Goal: Navigation & Orientation: Find specific page/section

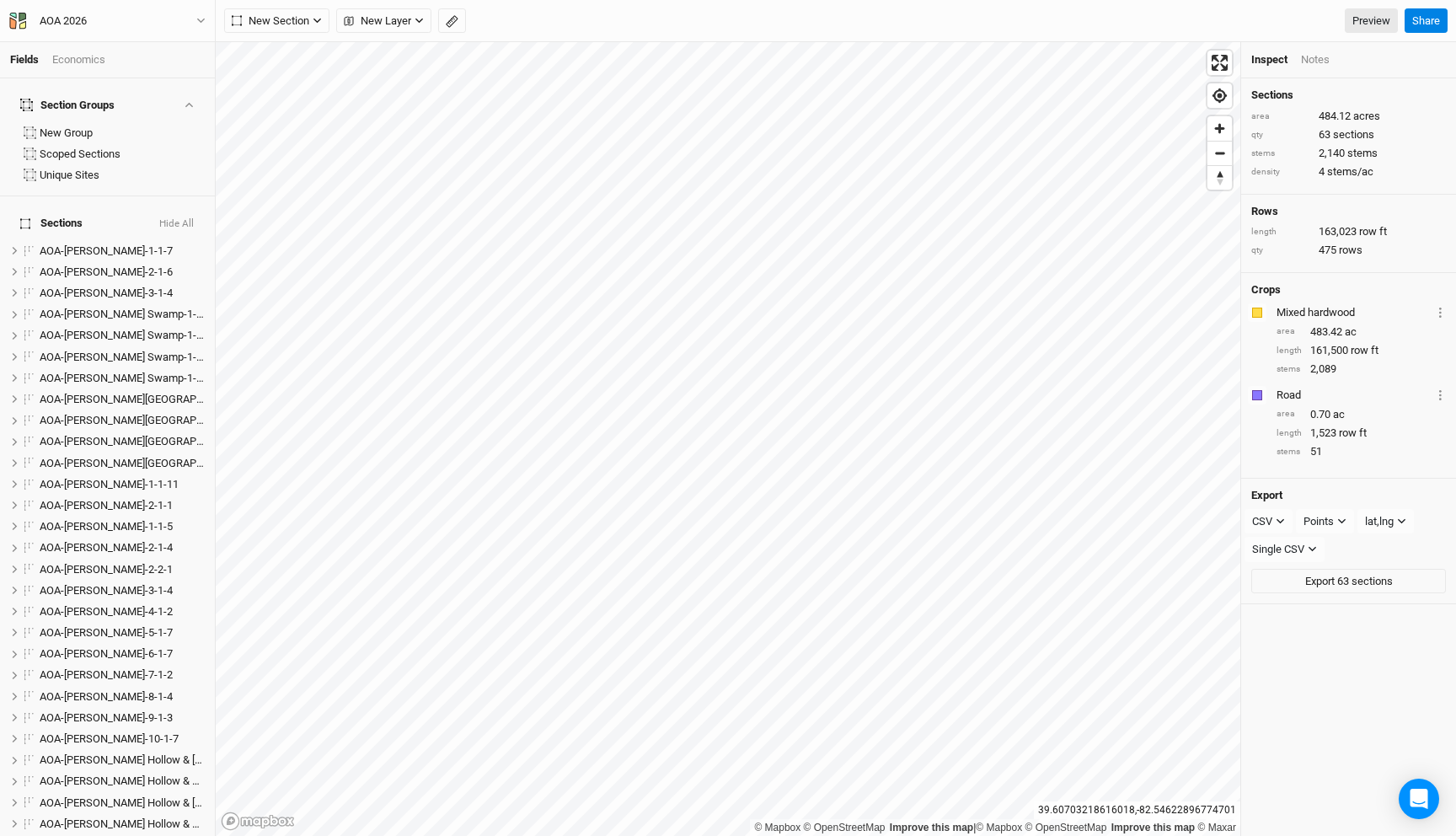
scroll to position [1327, 0]
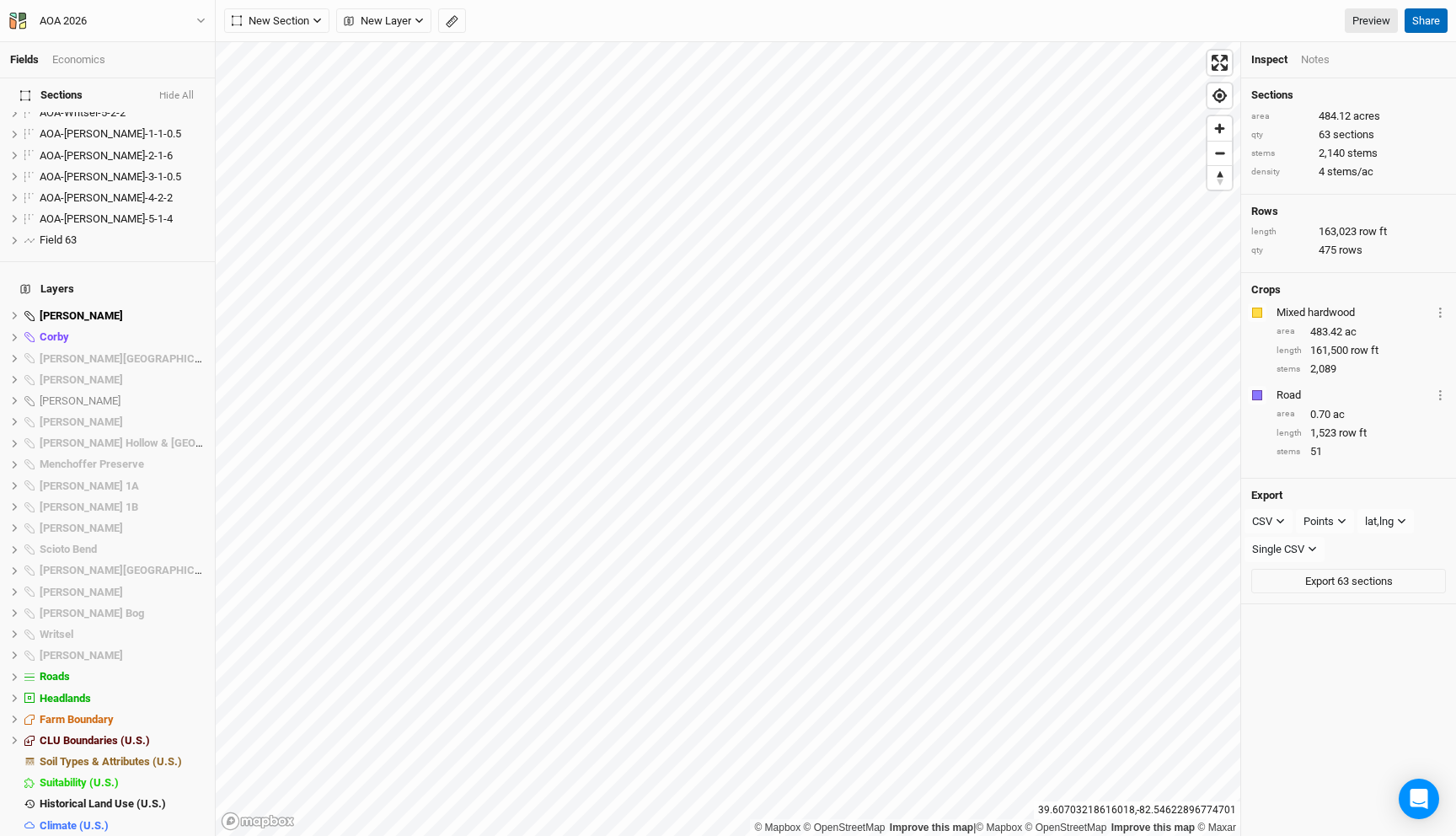
click at [1424, 27] on button "Share" at bounding box center [1426, 21] width 43 height 25
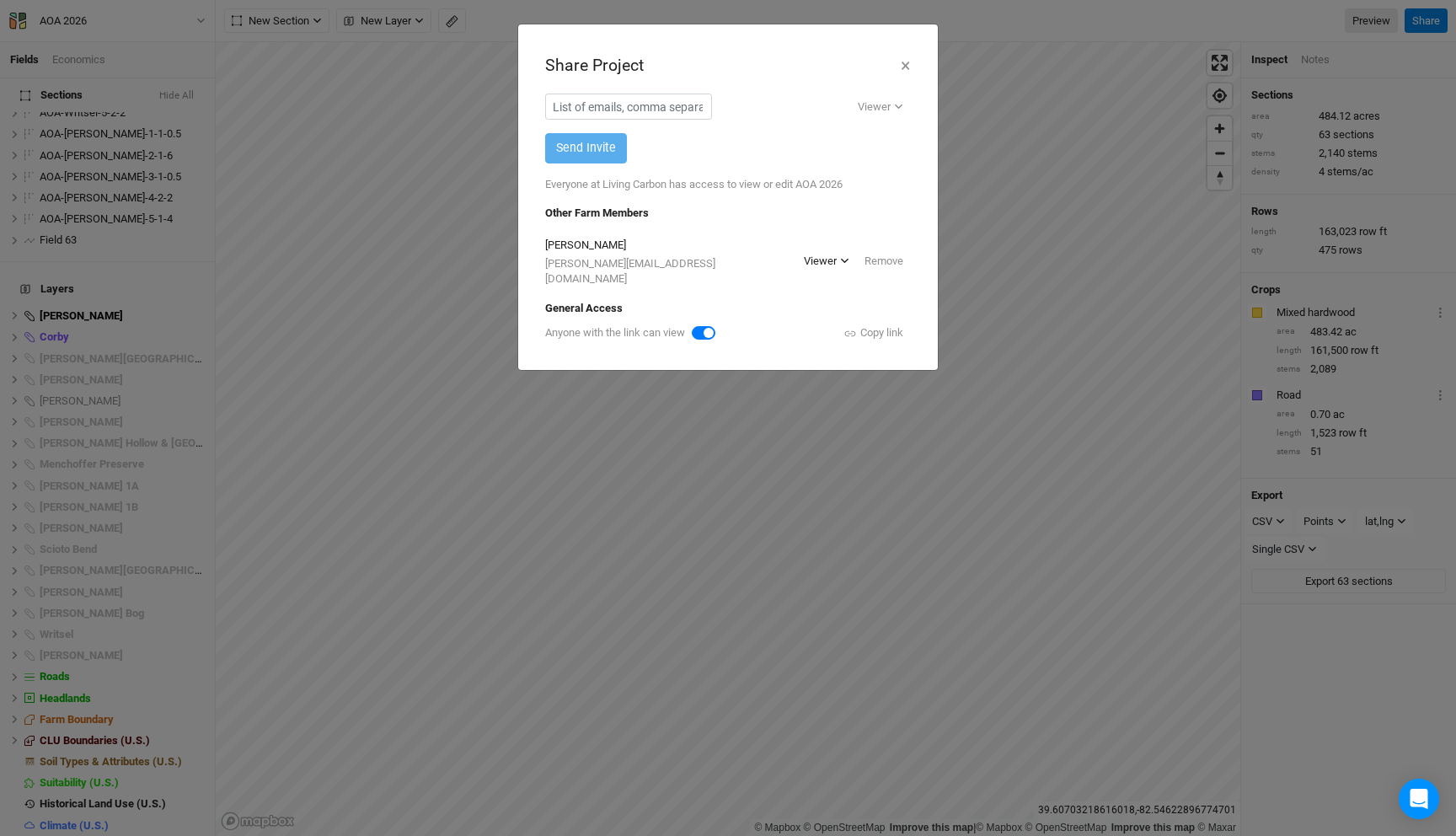
click at [830, 252] on div "Viewer" at bounding box center [820, 261] width 33 height 17
click at [748, 236] on div "[PERSON_NAME] [PERSON_NAME][EMAIL_ADDRESS][DOMAIN_NAME] Viewer Remove" at bounding box center [728, 260] width 366 height 53
click at [908, 63] on button "×" at bounding box center [905, 66] width 11 height 29
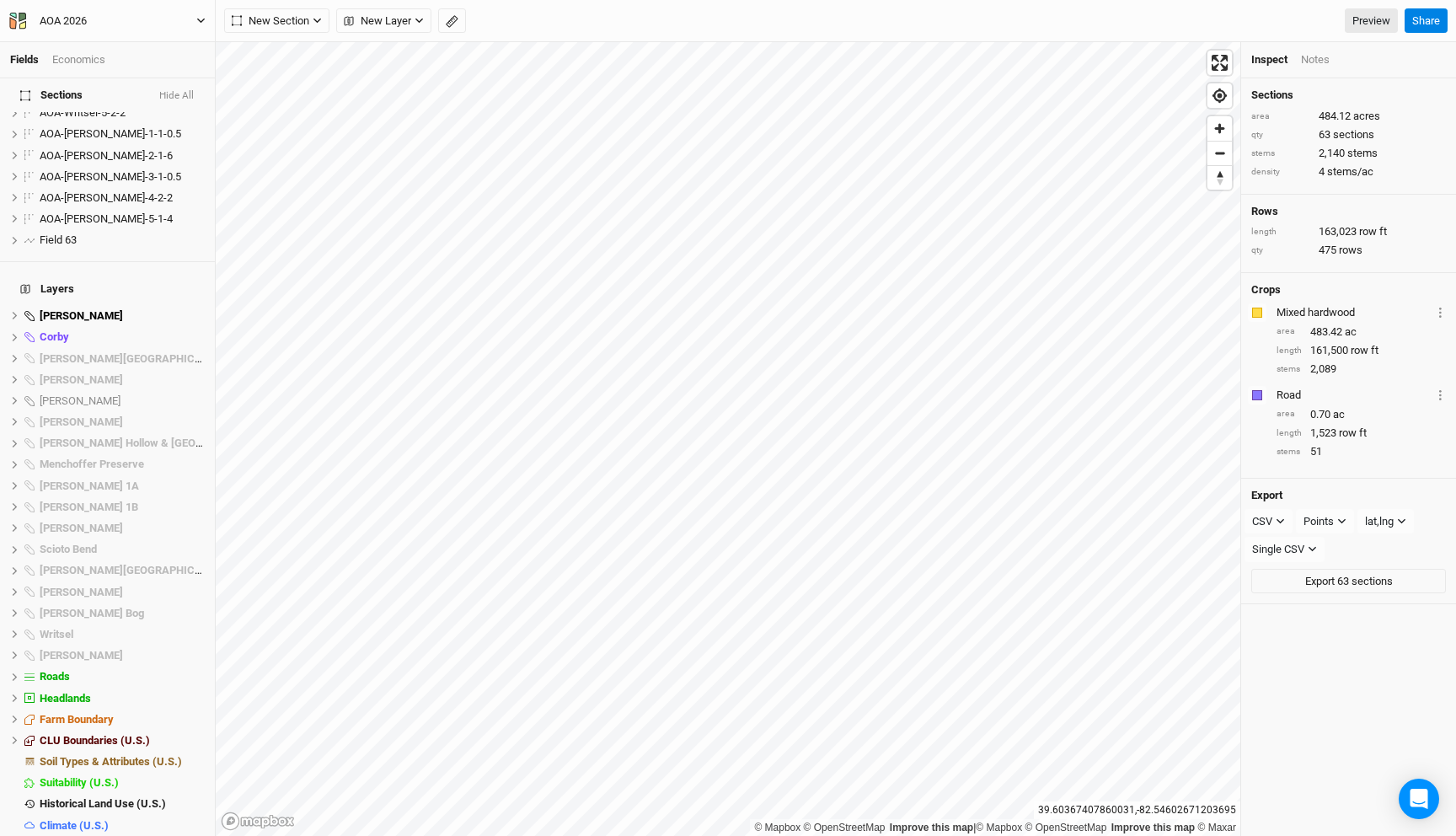
click at [166, 26] on button "AOA 2026" at bounding box center [107, 21] width 198 height 19
click at [155, 50] on button "Back" at bounding box center [140, 47] width 133 height 22
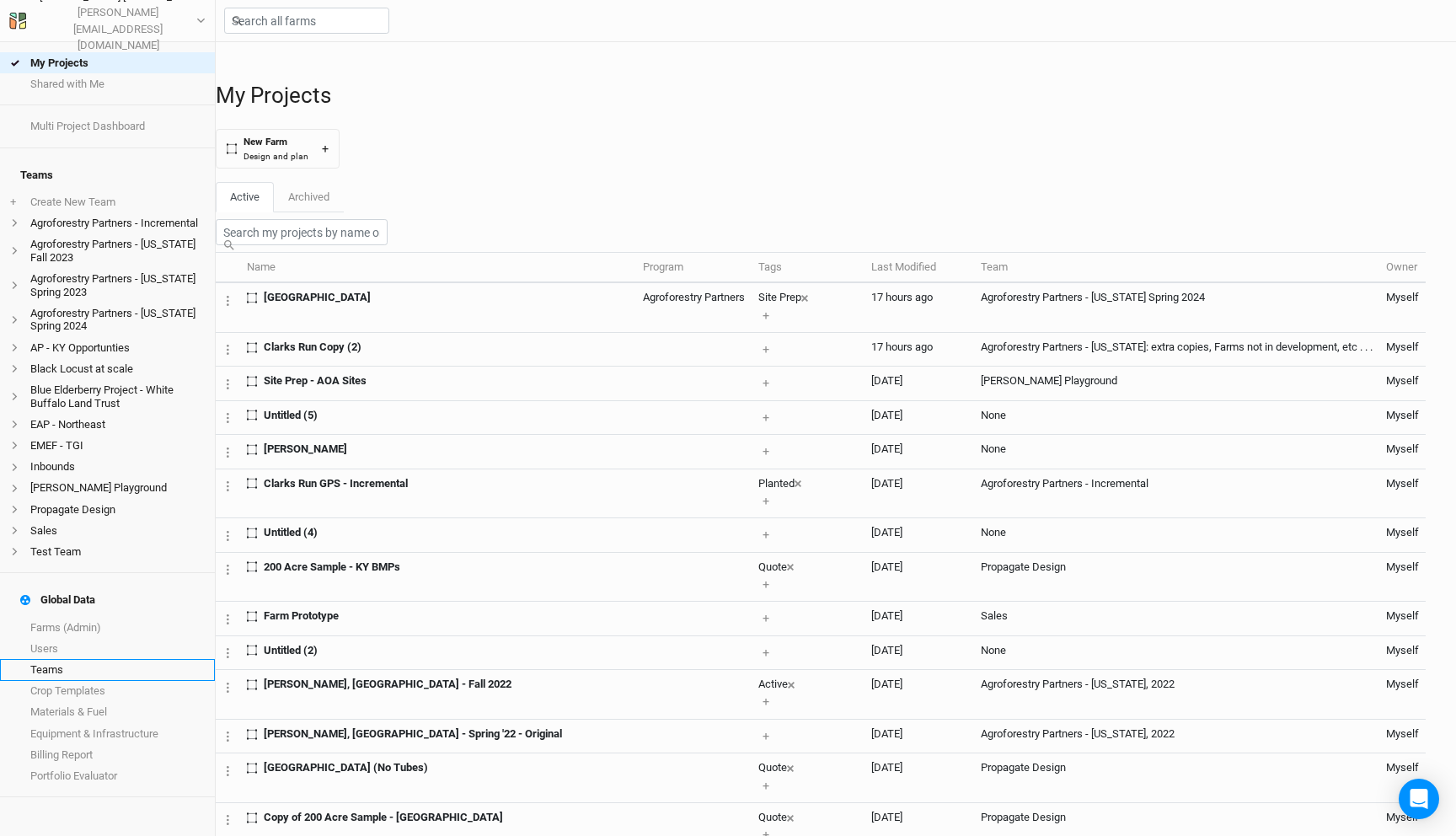
click at [64, 659] on link "Teams" at bounding box center [107, 669] width 215 height 21
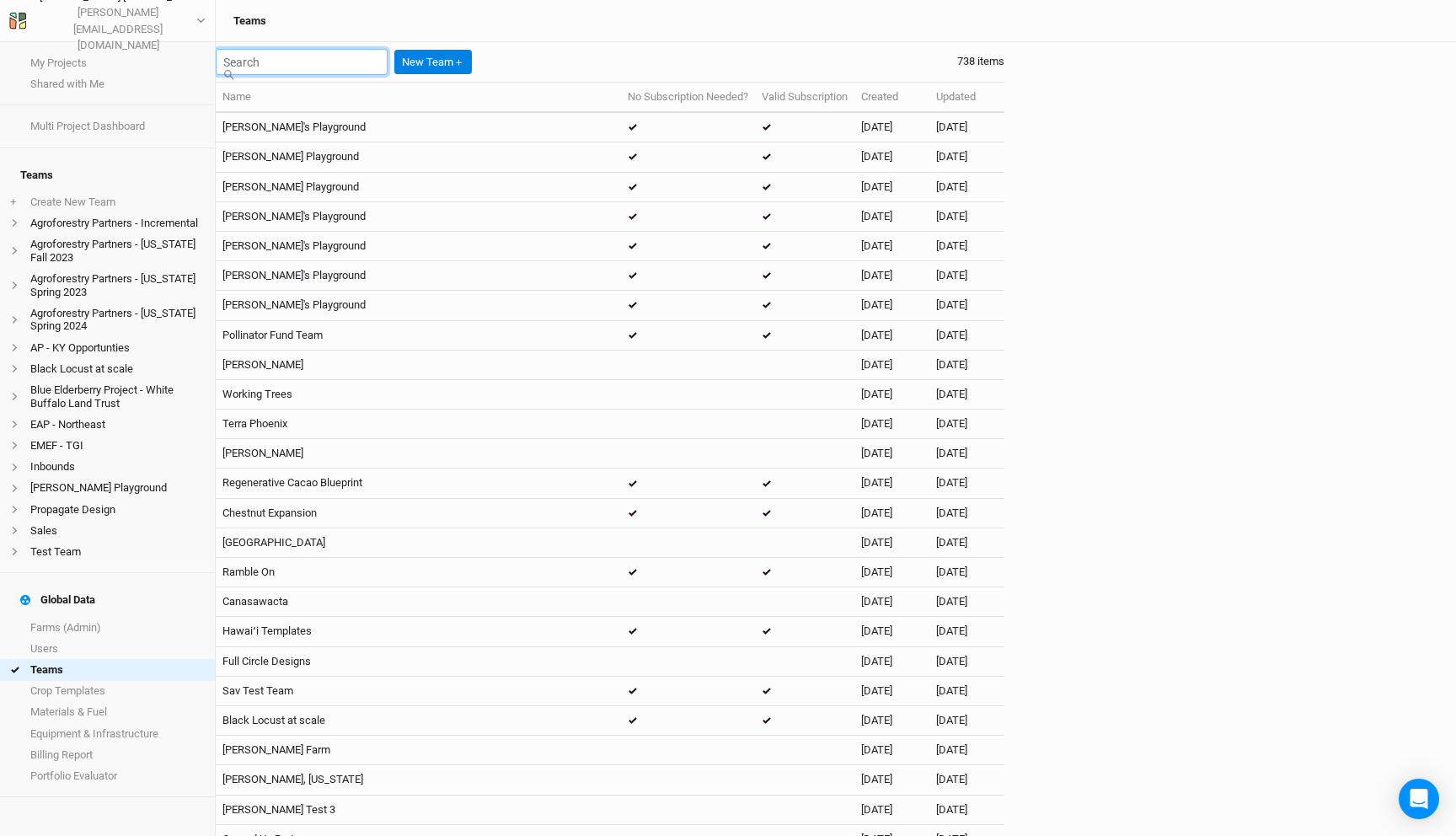
click at [332, 68] on input "text" at bounding box center [302, 62] width 172 height 26
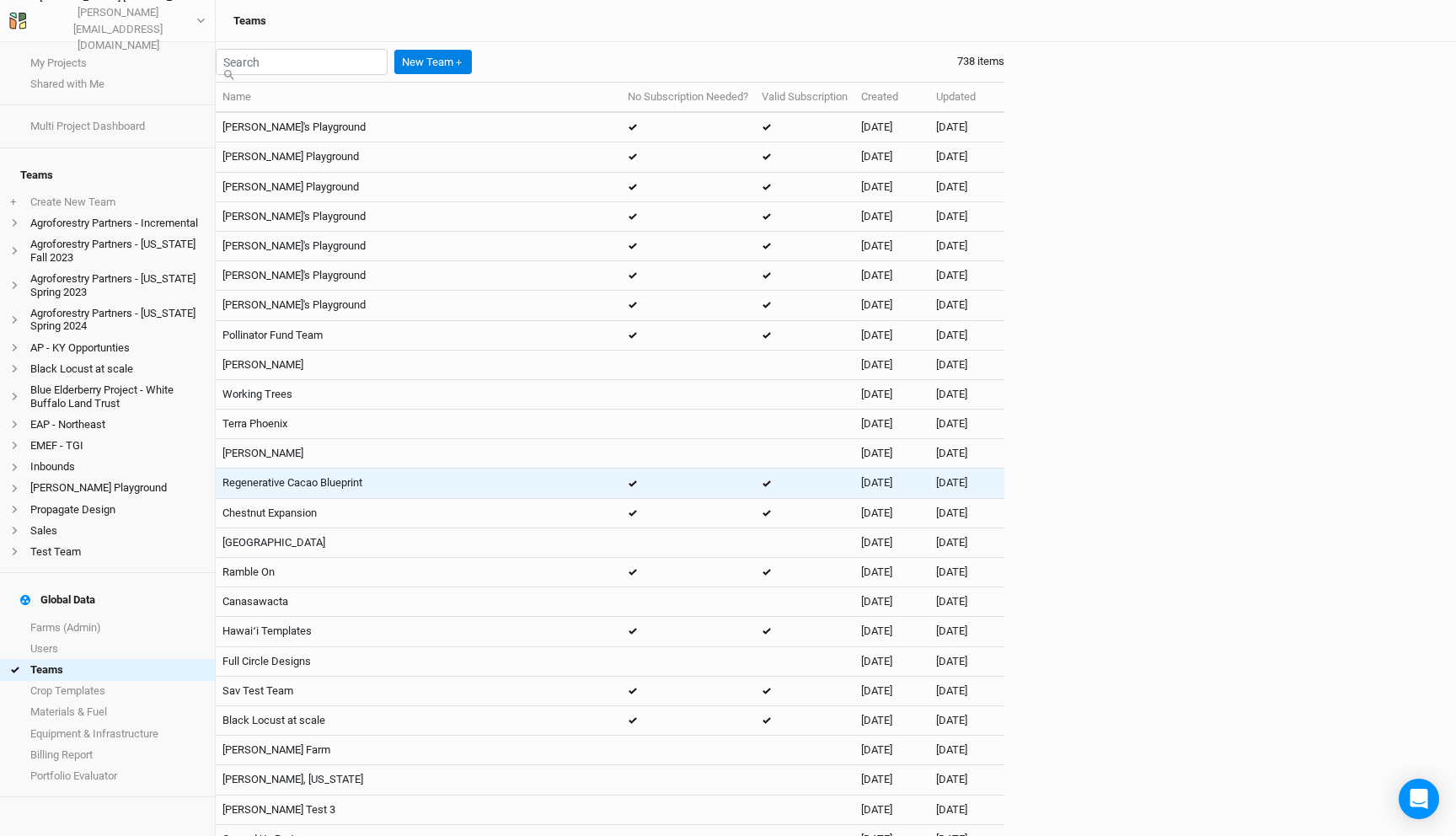
click at [355, 483] on td "Regenerative Cacao Blueprint" at bounding box center [418, 483] width 405 height 30
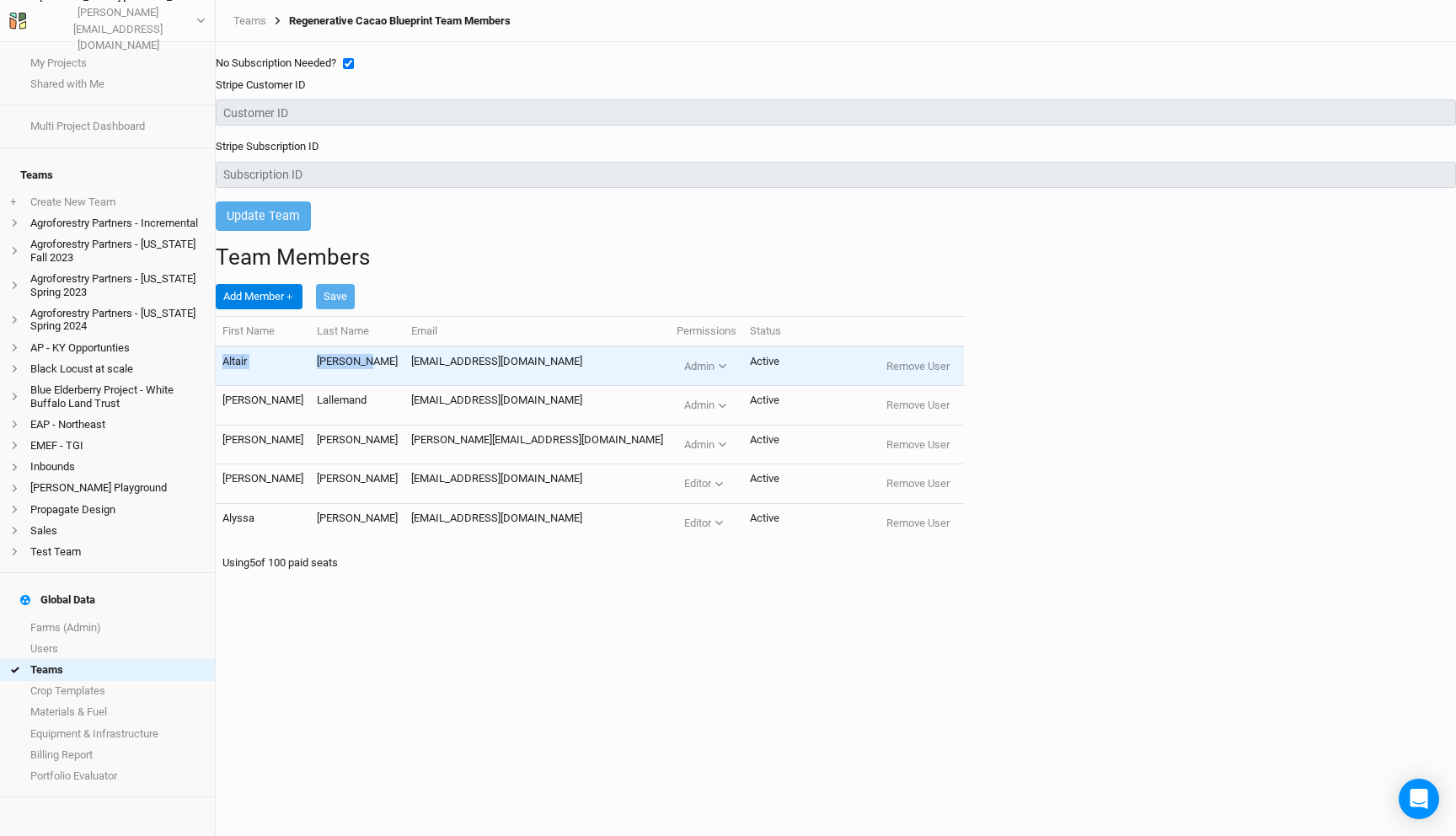
drag, startPoint x: 497, startPoint y: 424, endPoint x: 230, endPoint y: 423, distance: 267.0
click at [230, 386] on tr "[PERSON_NAME] [EMAIL_ADDRESS][DOMAIN_NAME] Admin Viewer Editor Admin Active Rem…" at bounding box center [589, 366] width 748 height 40
copy tr "[PERSON_NAME]"
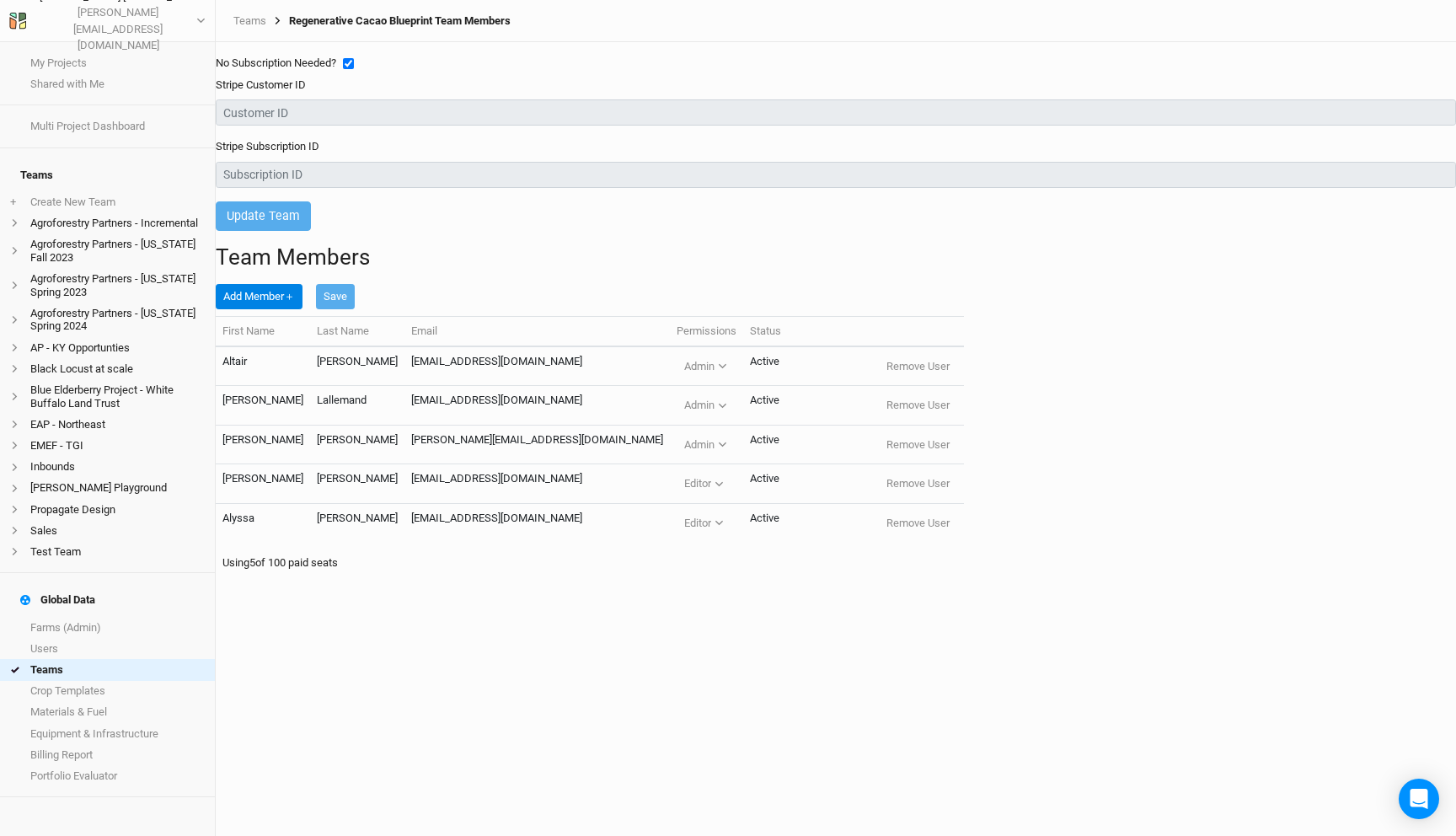
click at [637, 248] on div "Team Members Add Member ＋ Save First Name Last Name Email Permissions Status [P…" at bounding box center [835, 414] width 1241 height 340
click at [67, 659] on link "Teams" at bounding box center [107, 669] width 215 height 21
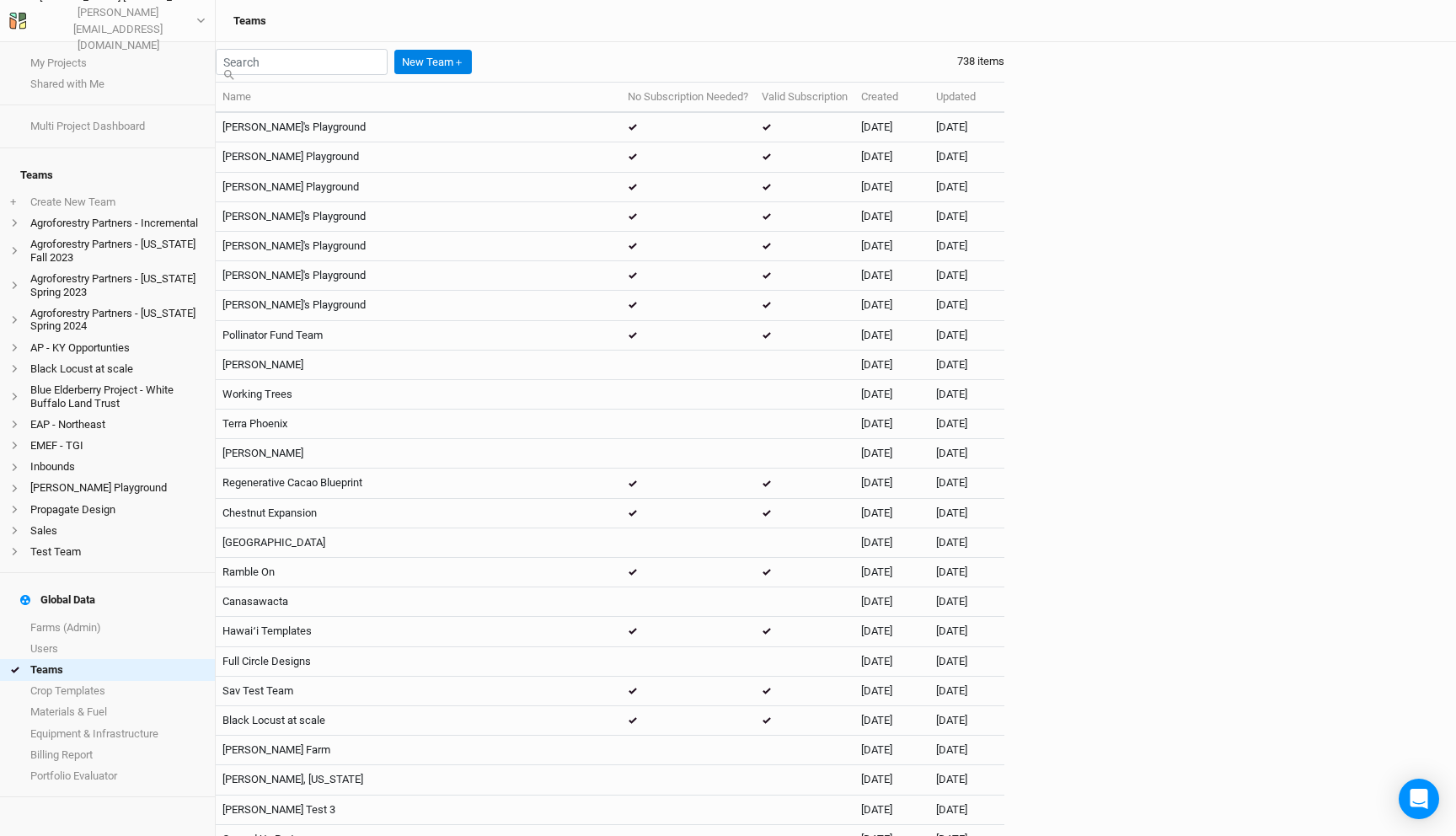
scroll to position [20462, 0]
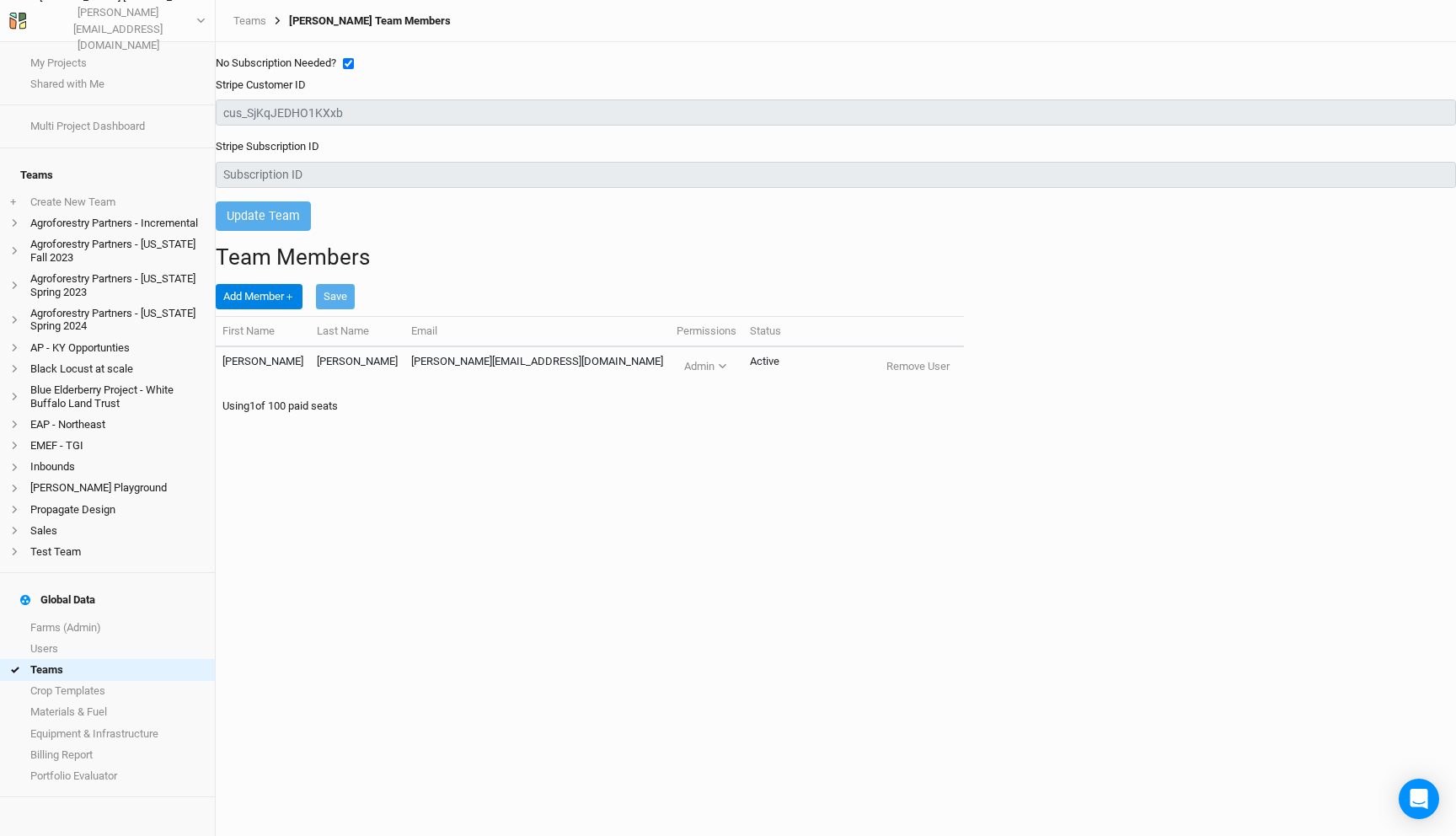
click at [437, 270] on h1 "Team Members" at bounding box center [835, 257] width 1241 height 26
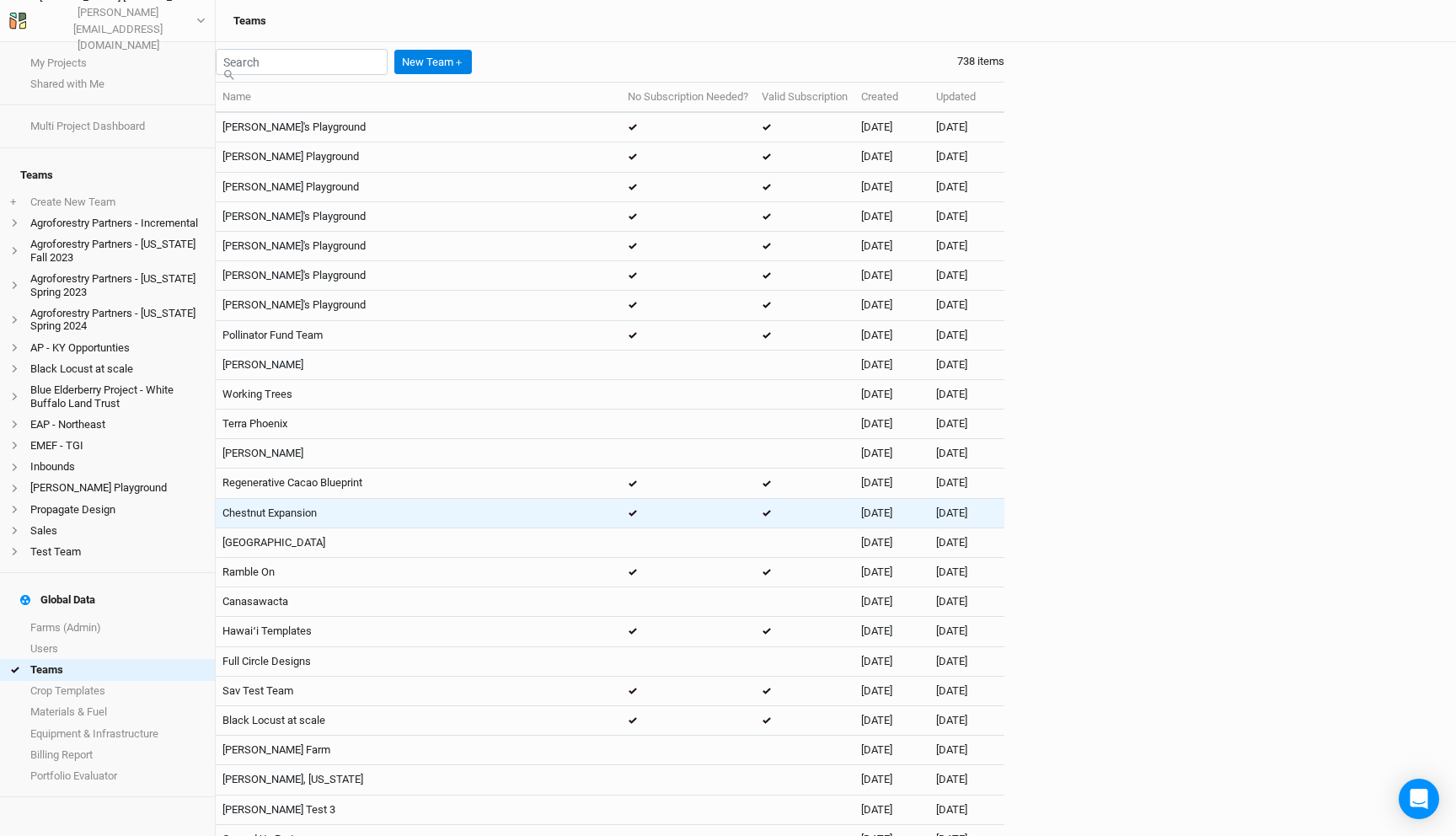
scroll to position [6432, 0]
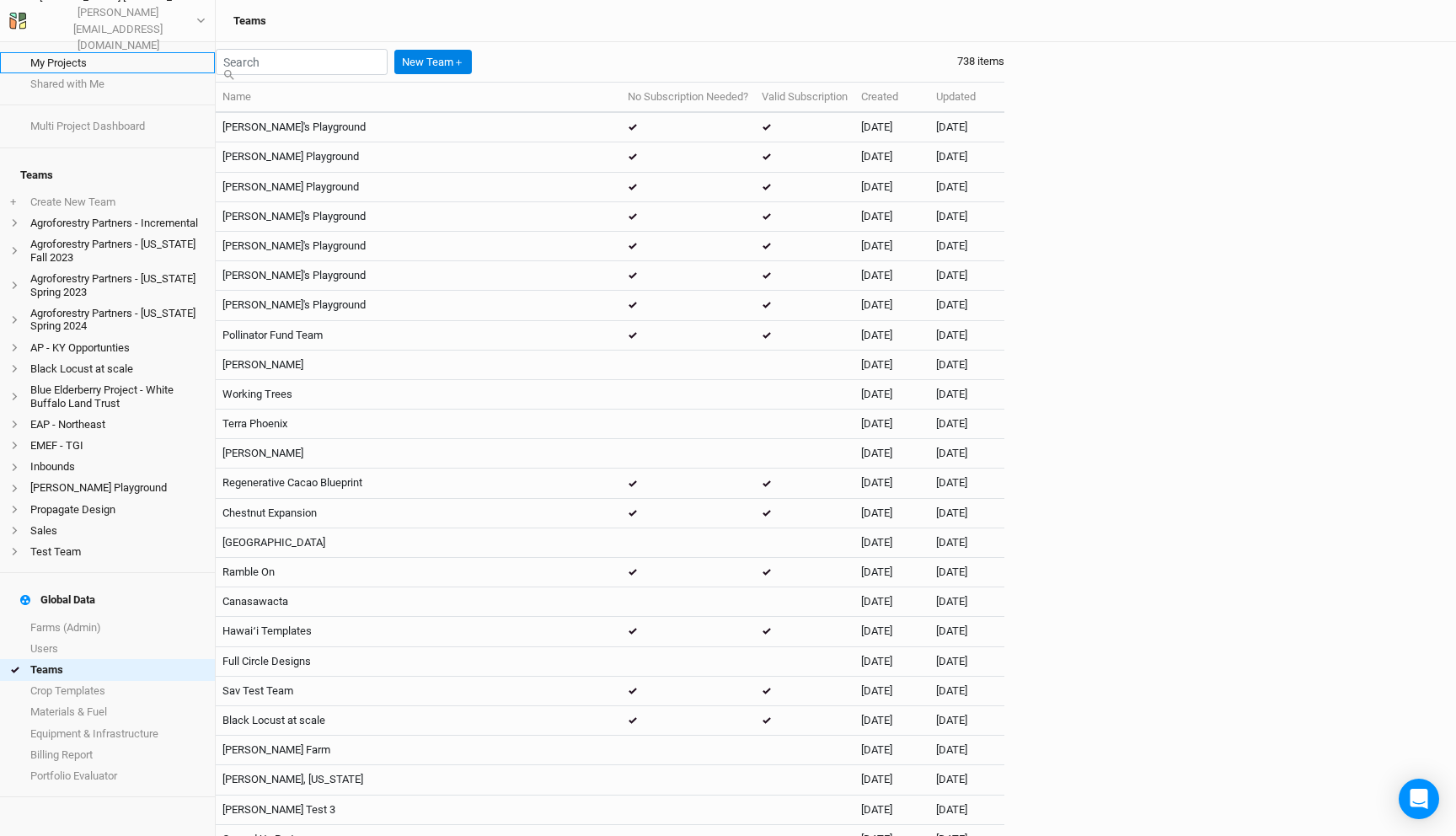
click at [89, 58] on link "My Projects" at bounding box center [107, 62] width 215 height 21
